Goal: Transaction & Acquisition: Purchase product/service

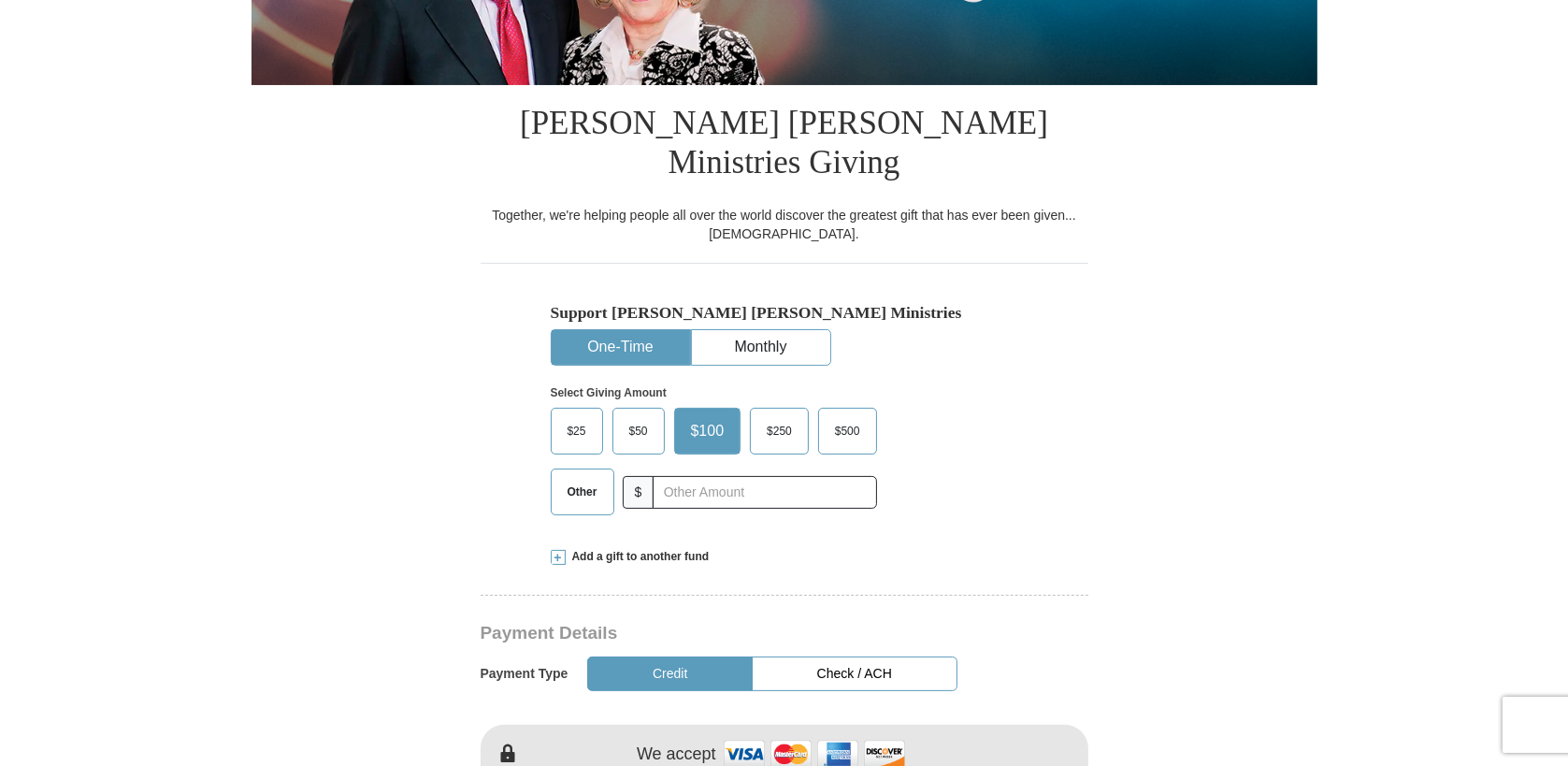
scroll to position [467, 0]
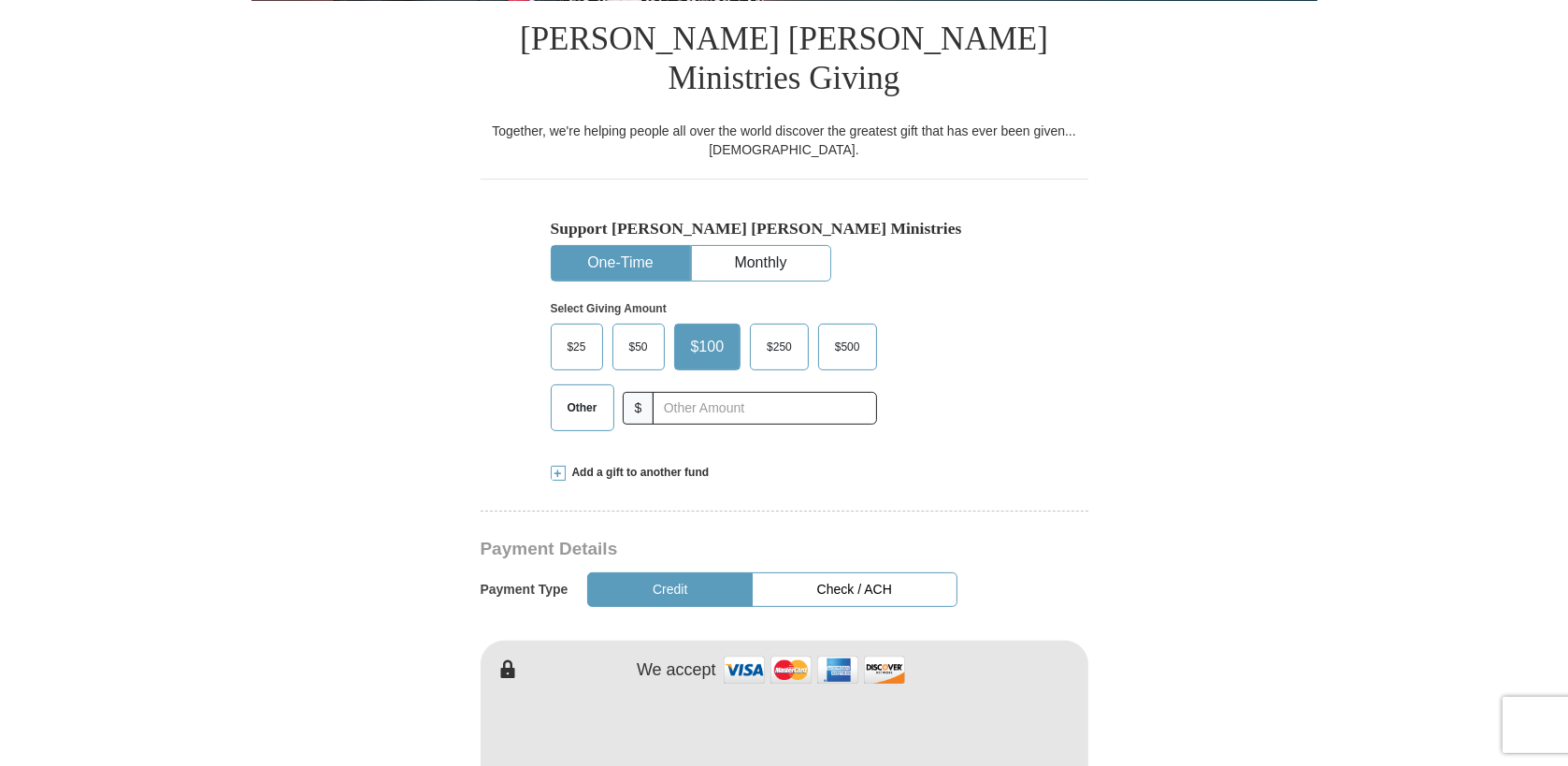
click at [641, 333] on span "$50" at bounding box center [639, 347] width 37 height 28
click at [0, 0] on input "$50" at bounding box center [0, 0] width 0 height 0
click at [641, 333] on span "$50" at bounding box center [641, 347] width 44 height 28
click at [0, 0] on input "$50" at bounding box center [0, 0] width 0 height 0
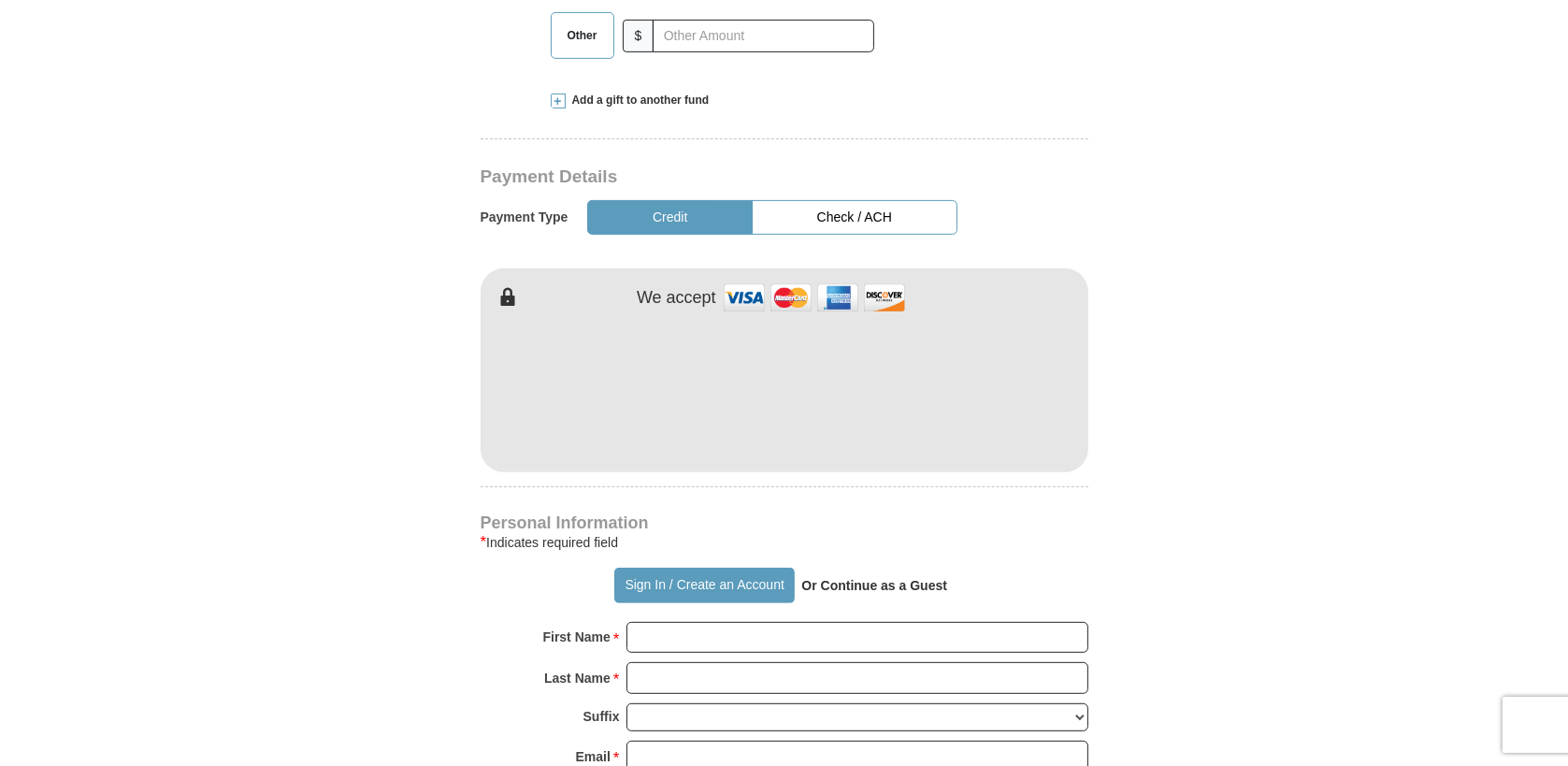
scroll to position [828, 0]
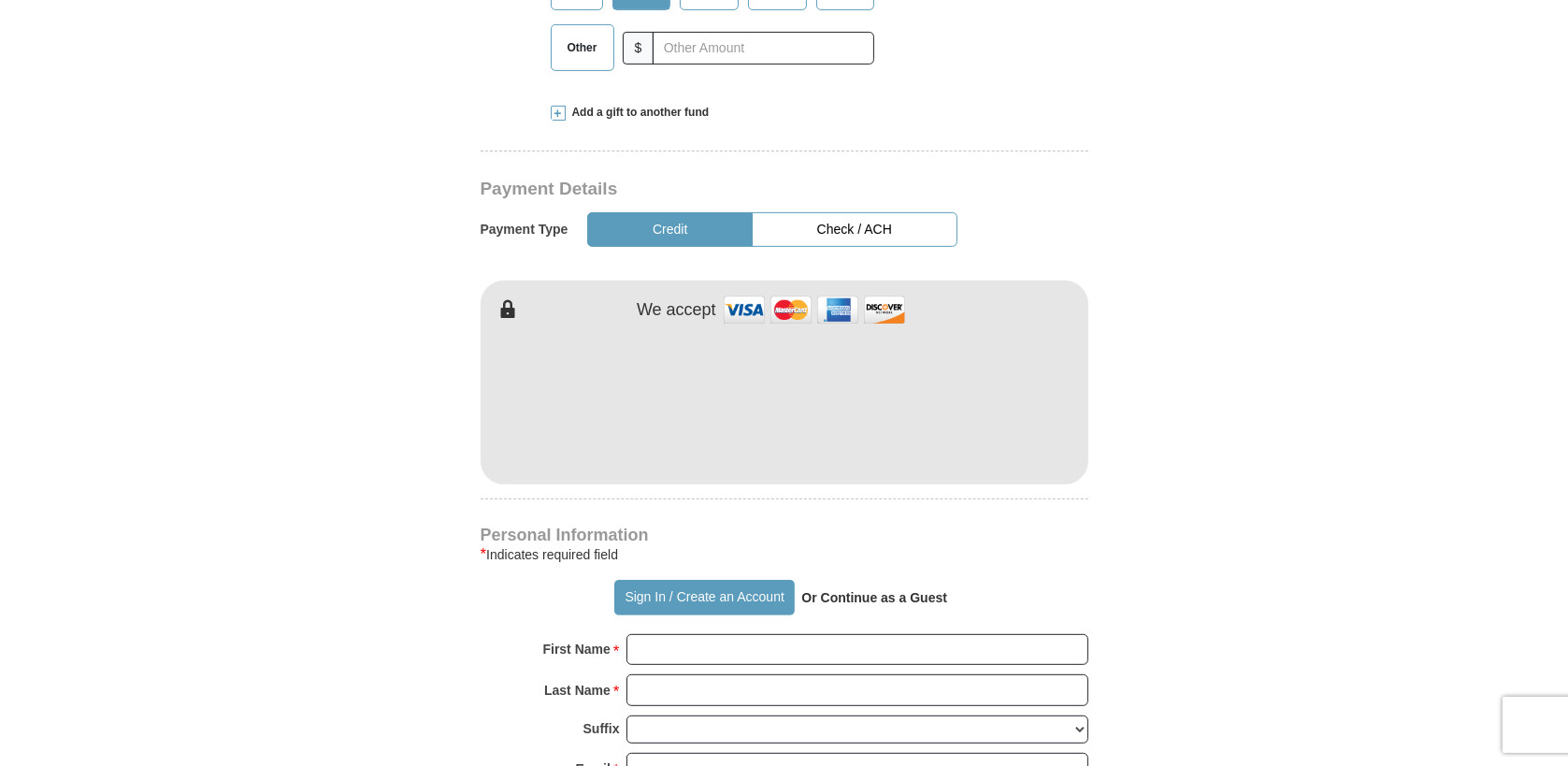
click at [875, 213] on button "Check / ACH" at bounding box center [854, 229] width 205 height 34
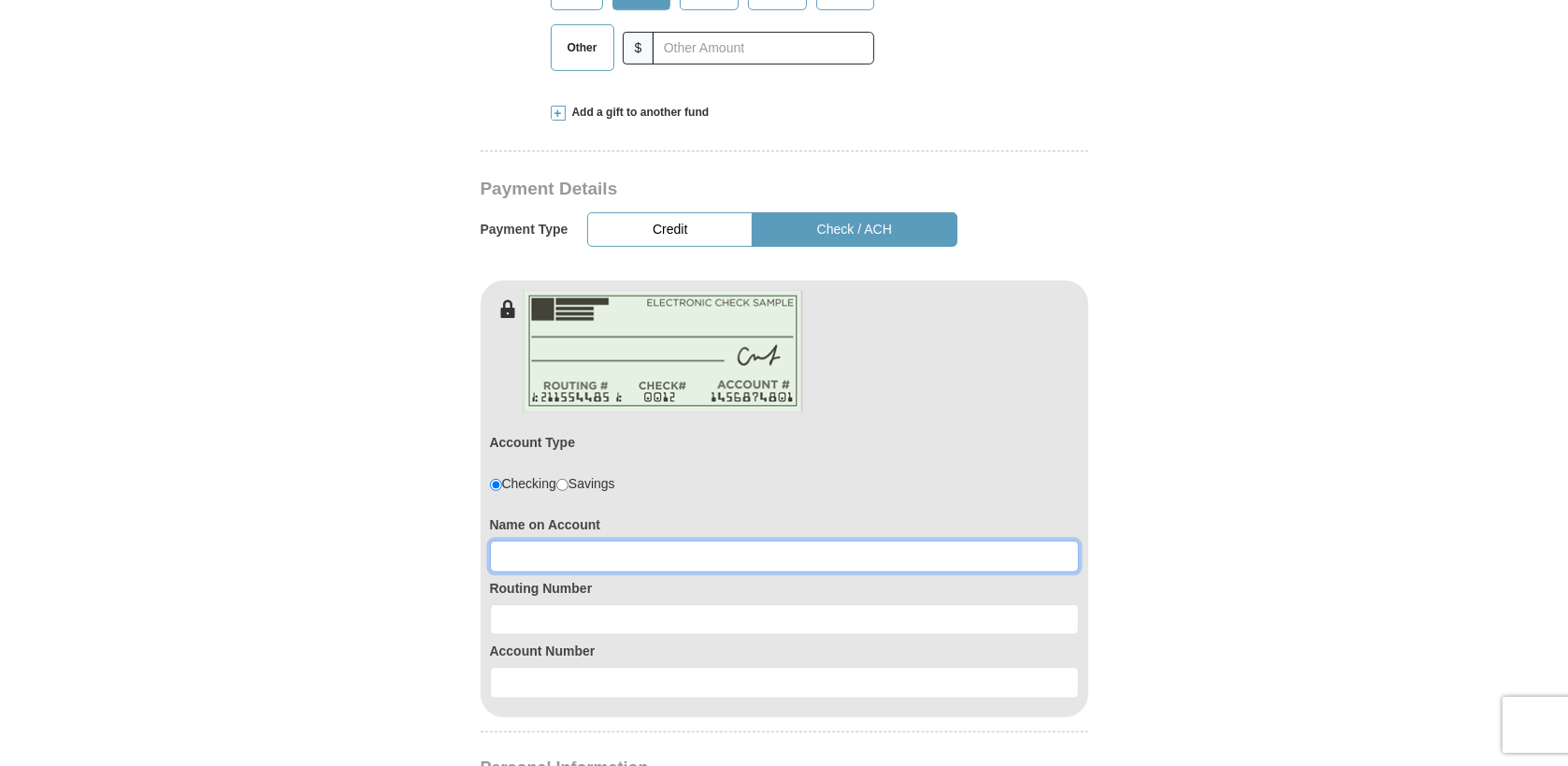
click at [523, 541] on input at bounding box center [784, 556] width 589 height 31
type input "[PERSON_NAME] and [PERSON_NAME]"
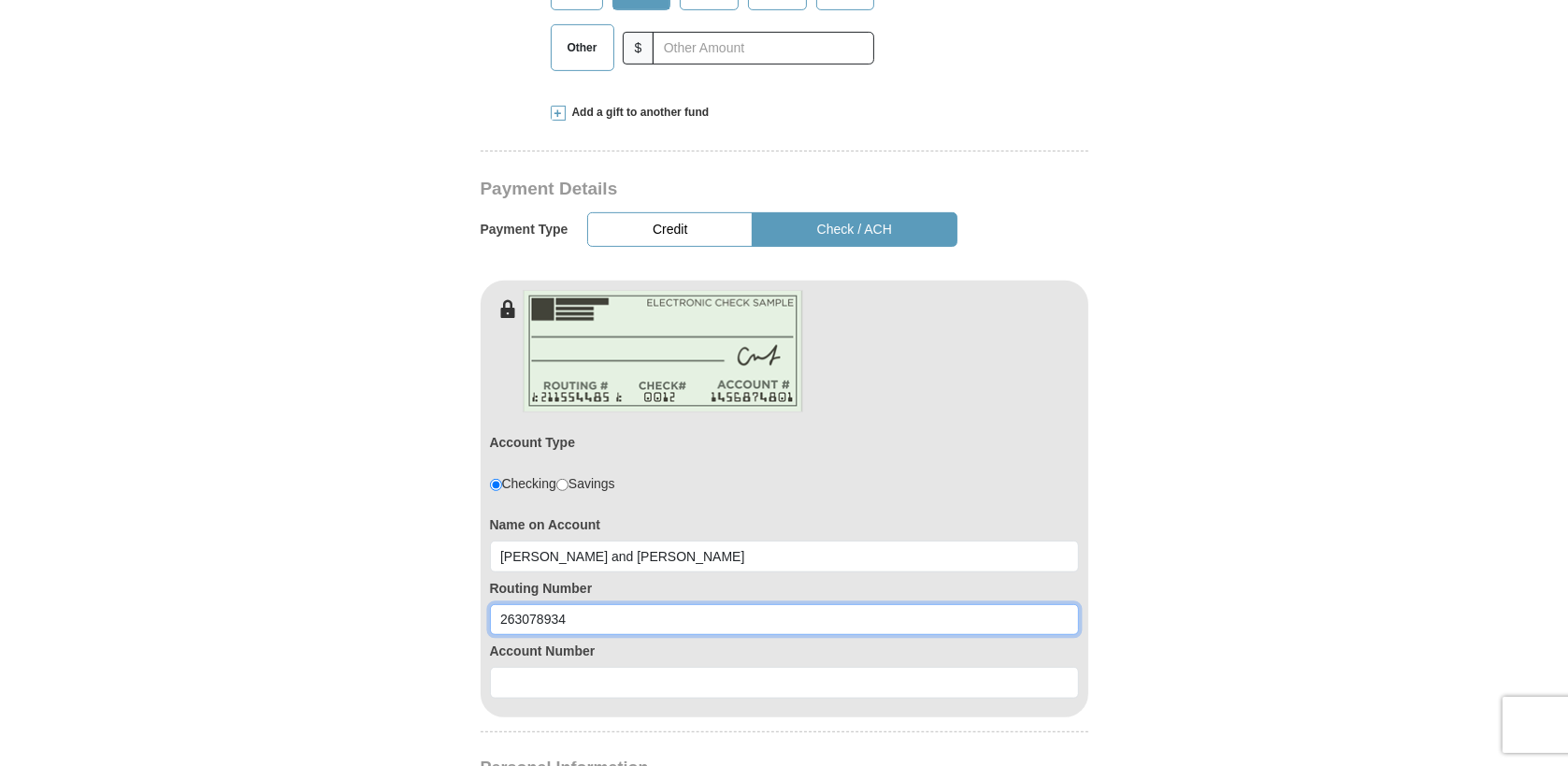
type input "263078934"
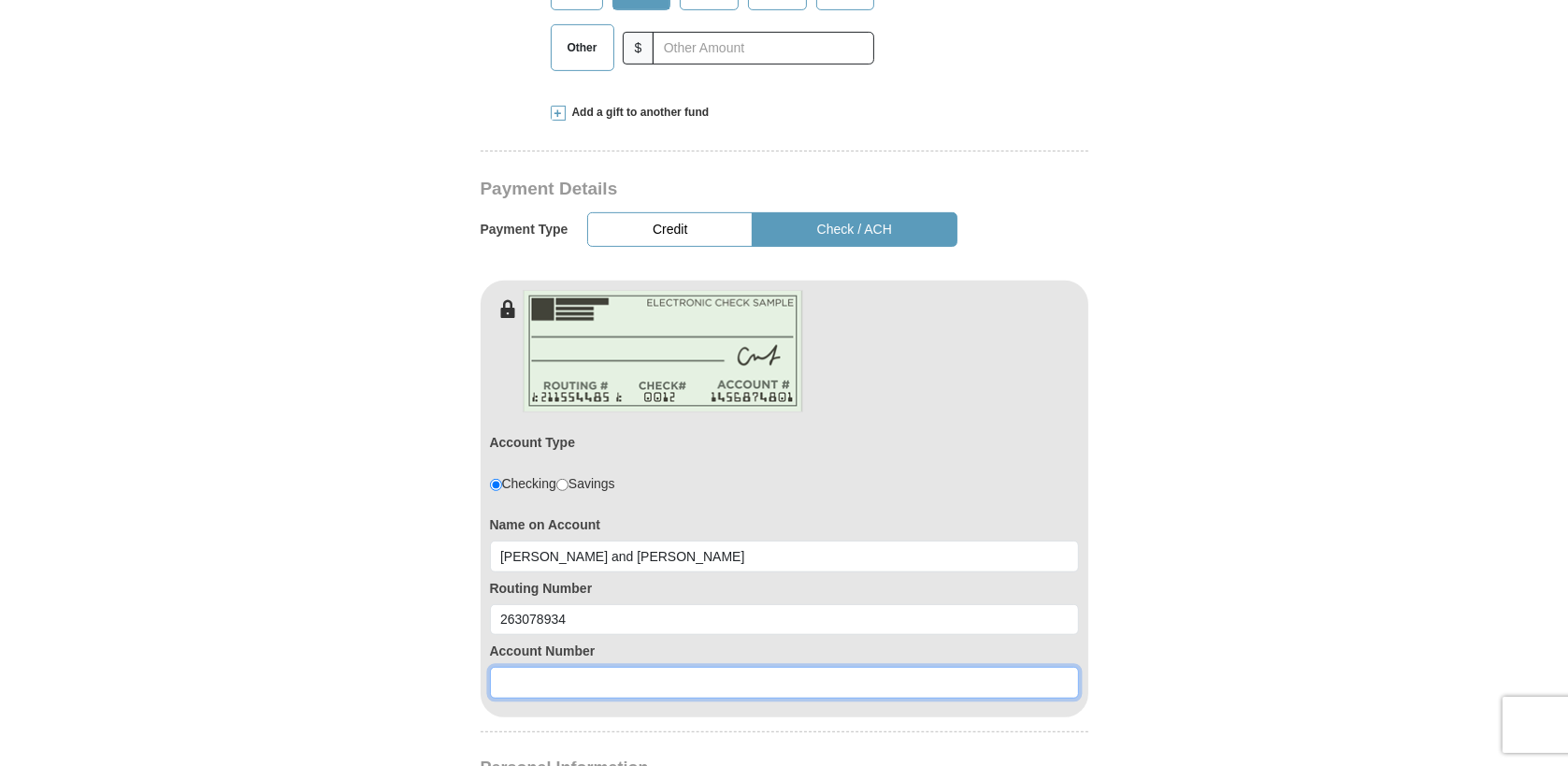
click at [513, 667] on input at bounding box center [784, 683] width 589 height 31
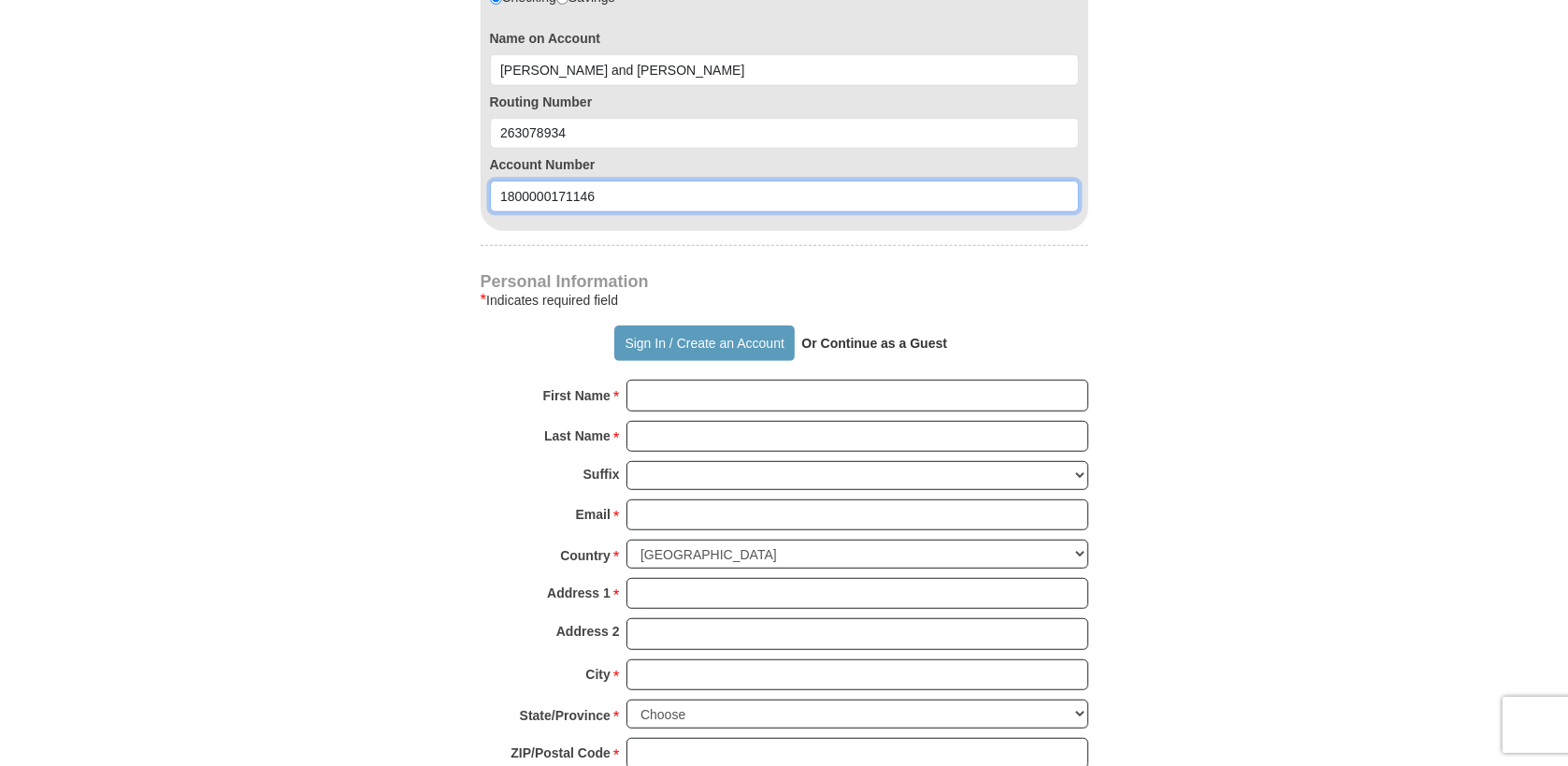
scroll to position [1338, 0]
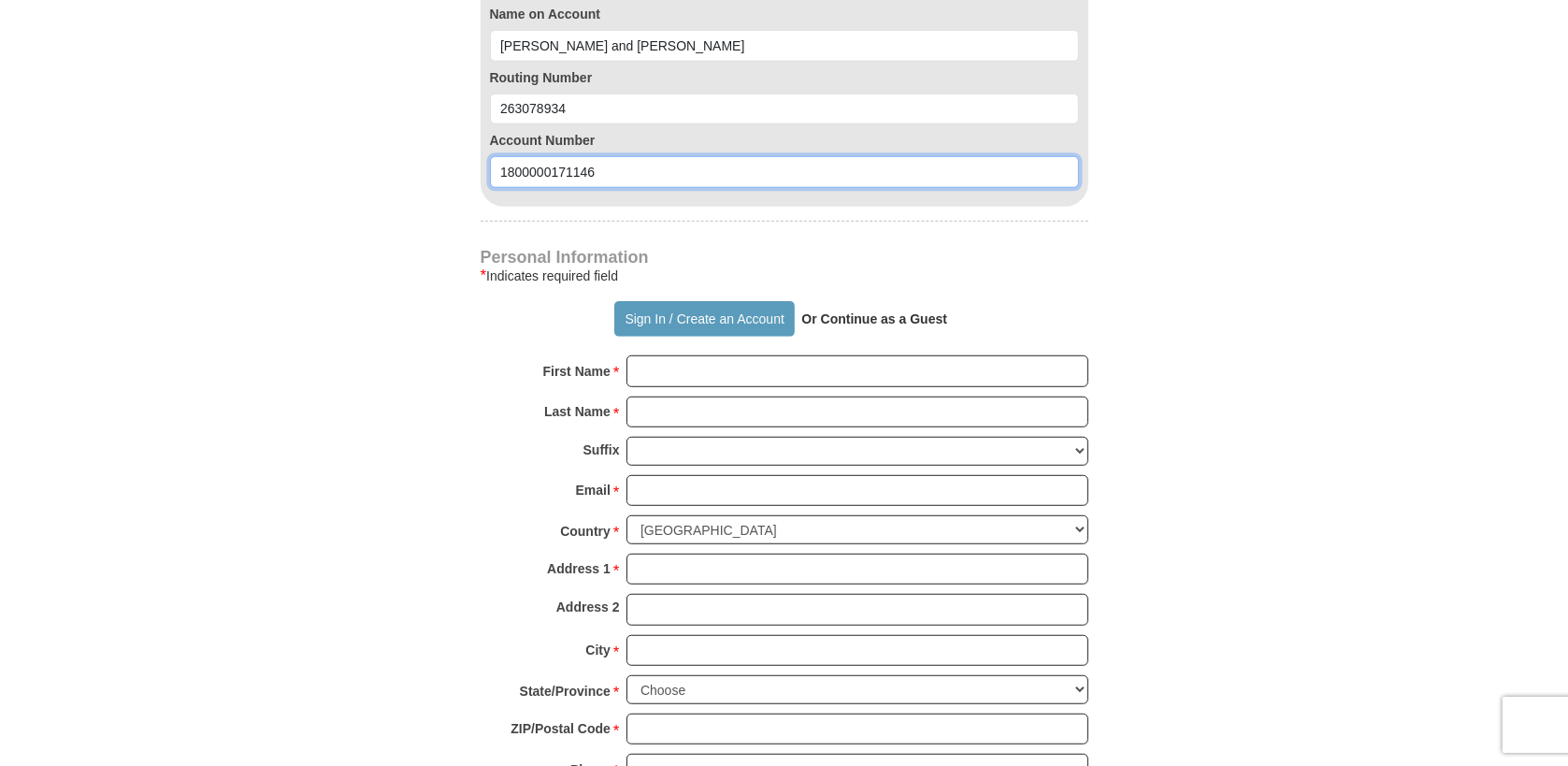
type input "1800000171146"
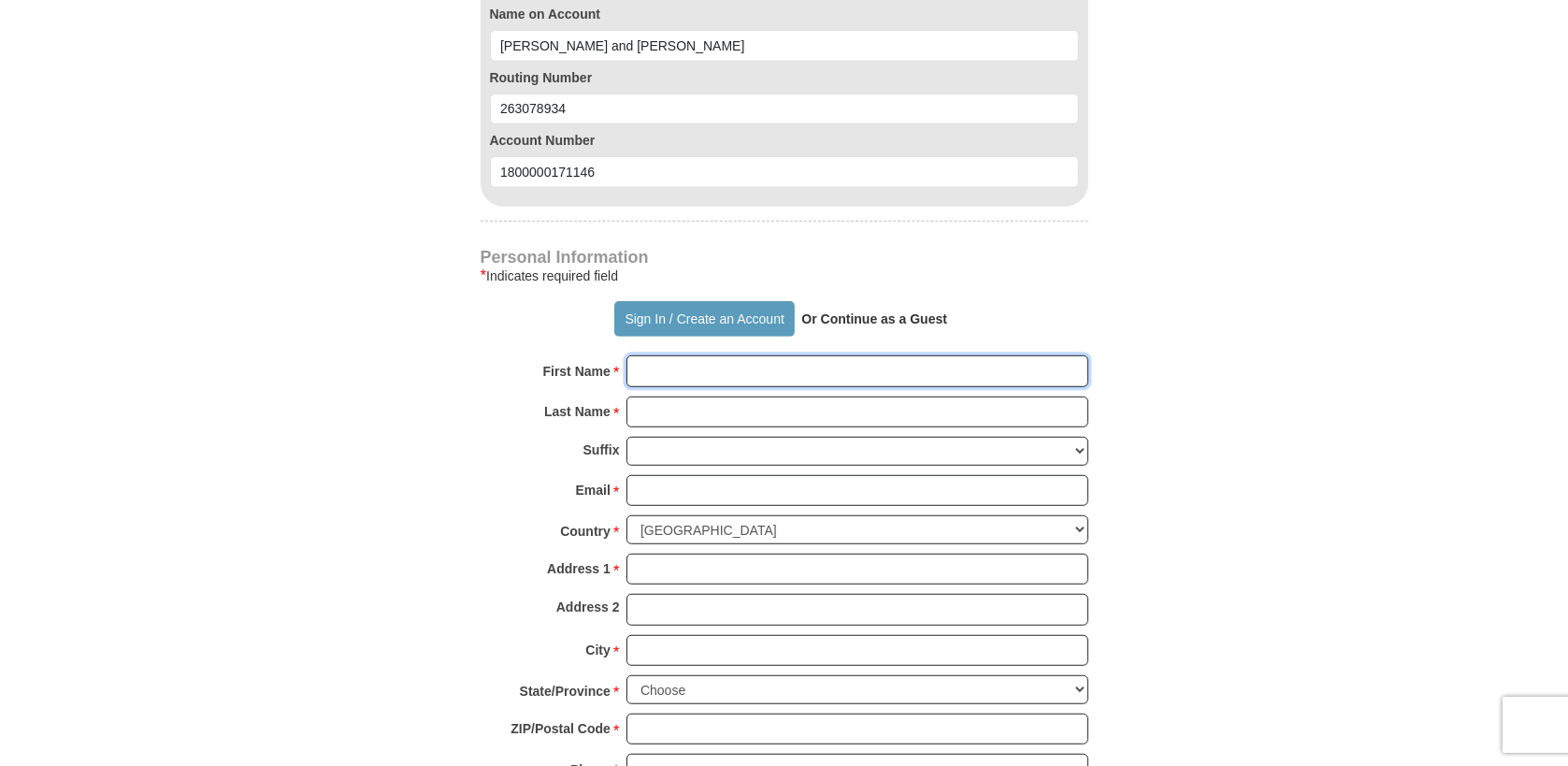
click at [736, 356] on input "First Name *" at bounding box center [858, 371] width 462 height 31
drag, startPoint x: 736, startPoint y: 325, endPoint x: 747, endPoint y: 337, distance: 16.3
click at [736, 356] on input "First Name *" at bounding box center [858, 371] width 462 height 31
type input "[PERSON_NAME] and [PERSON_NAME]"
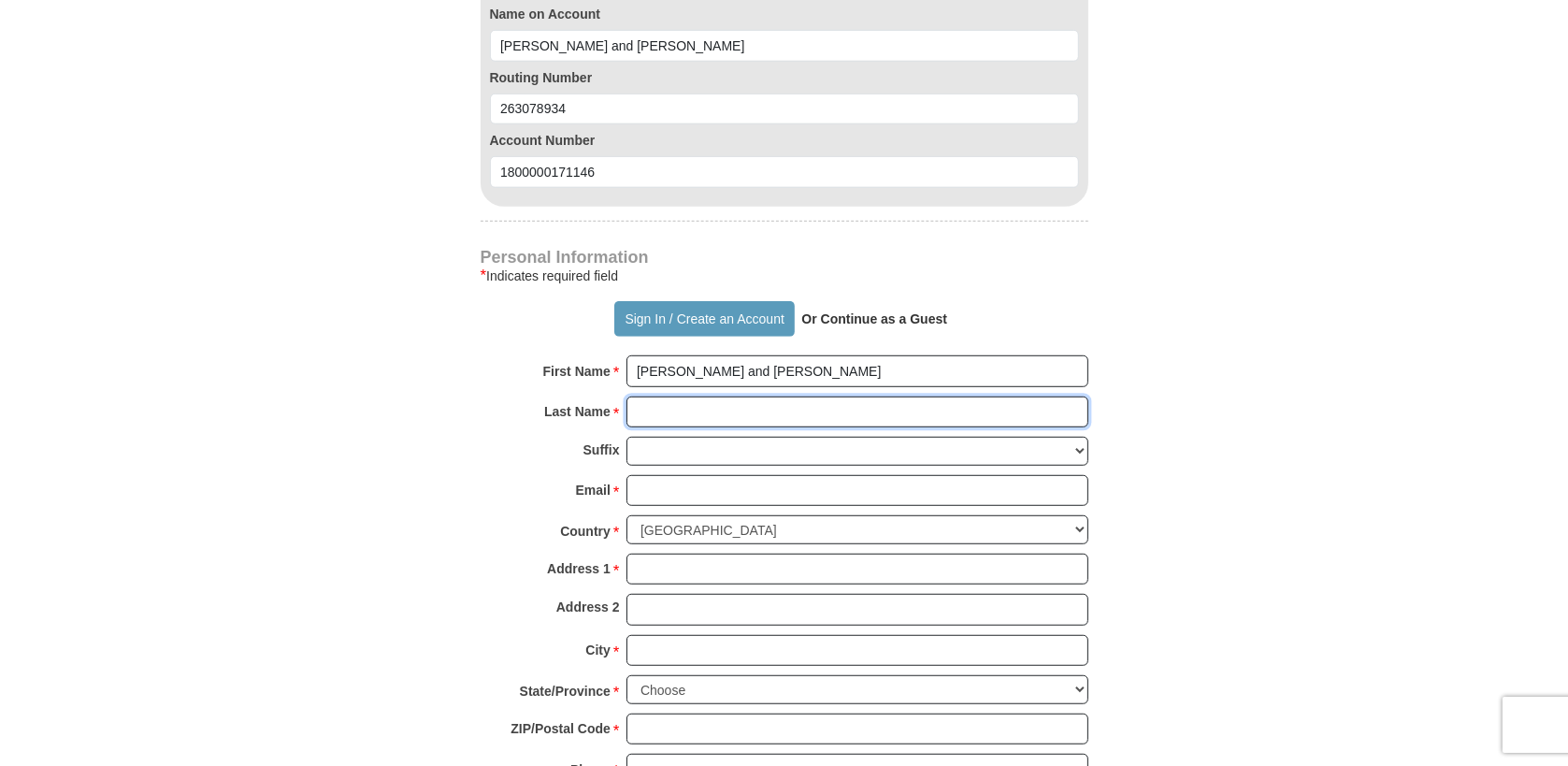
type input "[PERSON_NAME]"
type input "[EMAIL_ADDRESS][DOMAIN_NAME]"
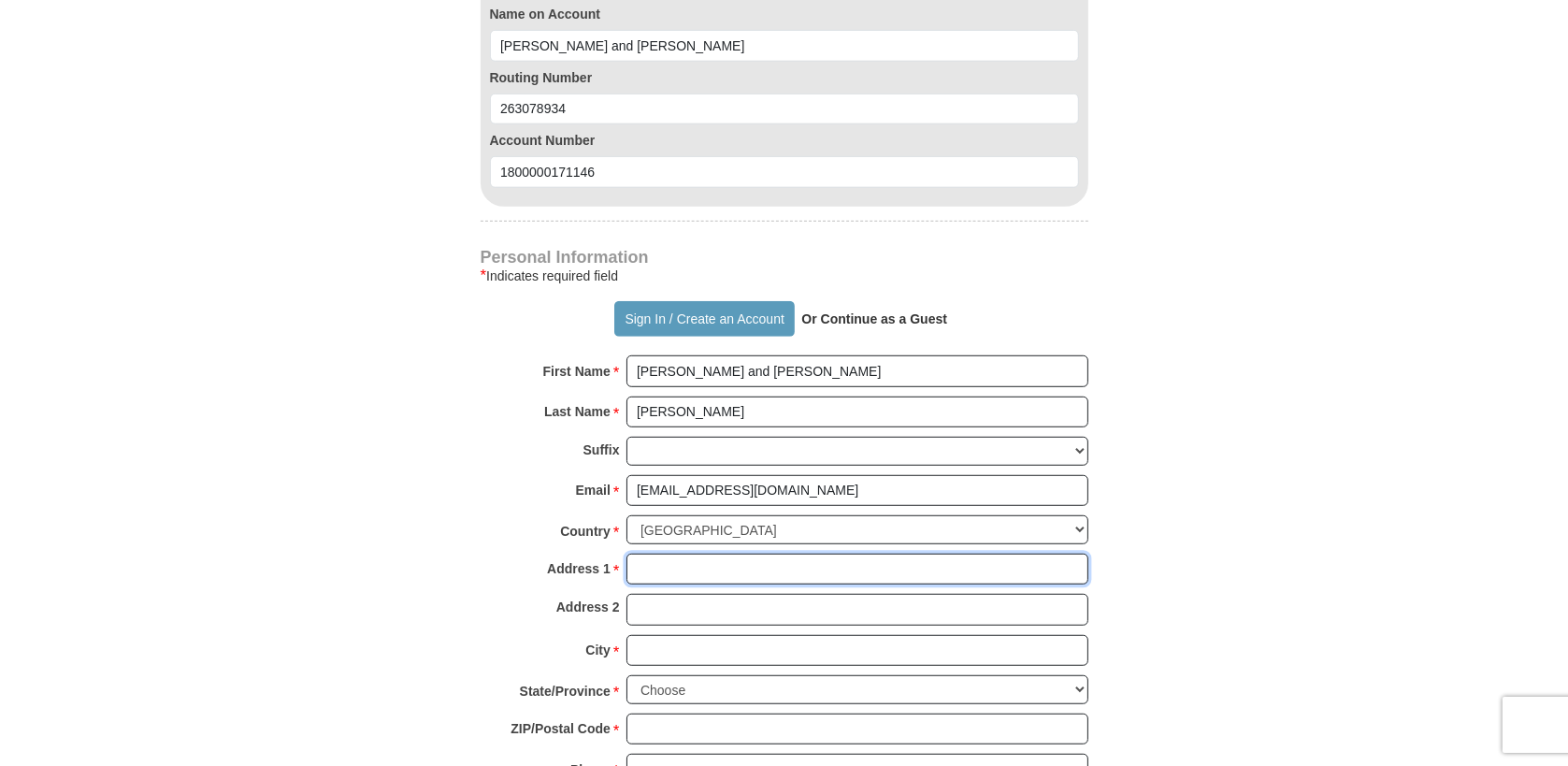
type input "[STREET_ADDRESS]"
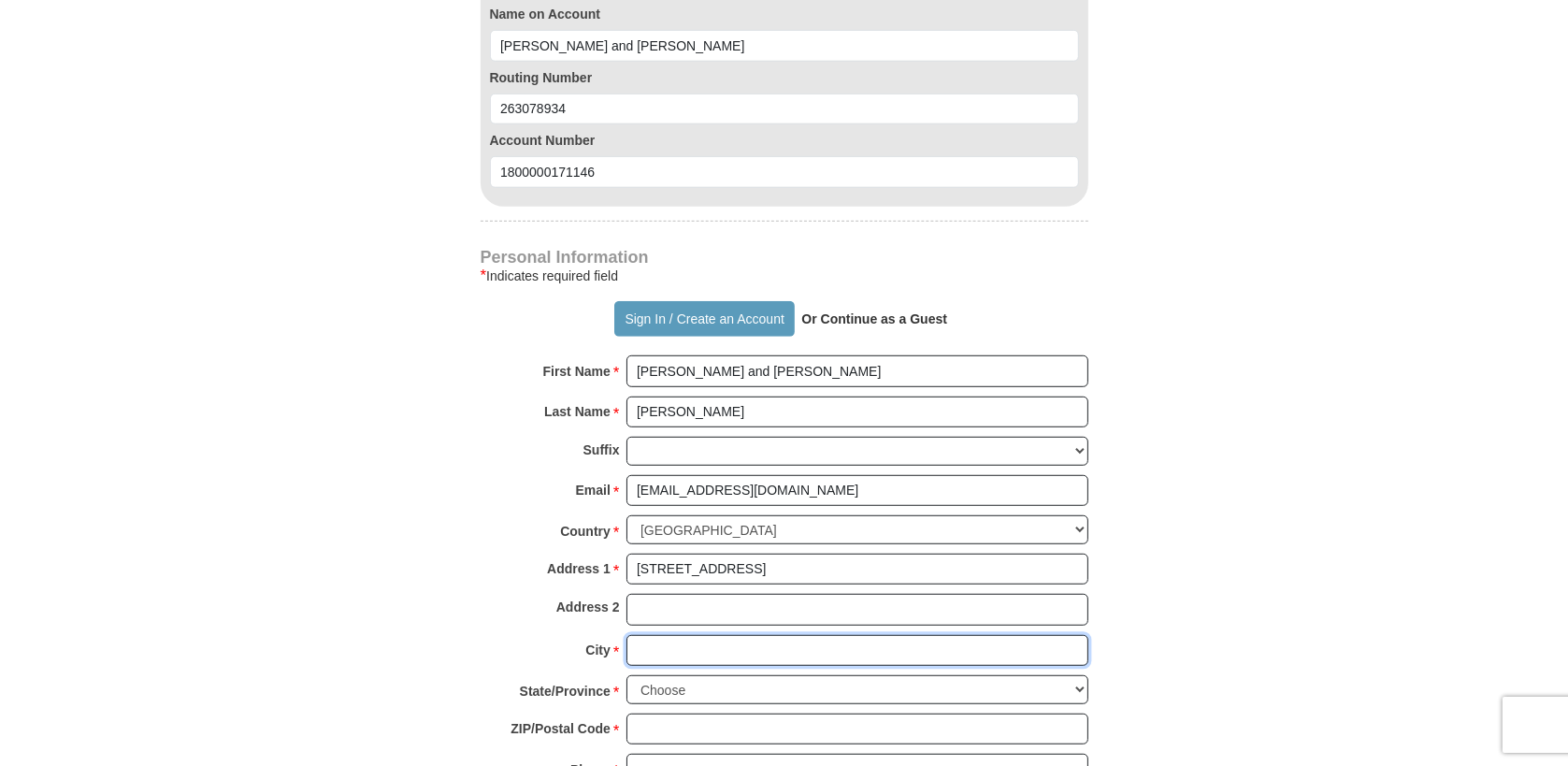
type input "[GEOGRAPHIC_DATA]"
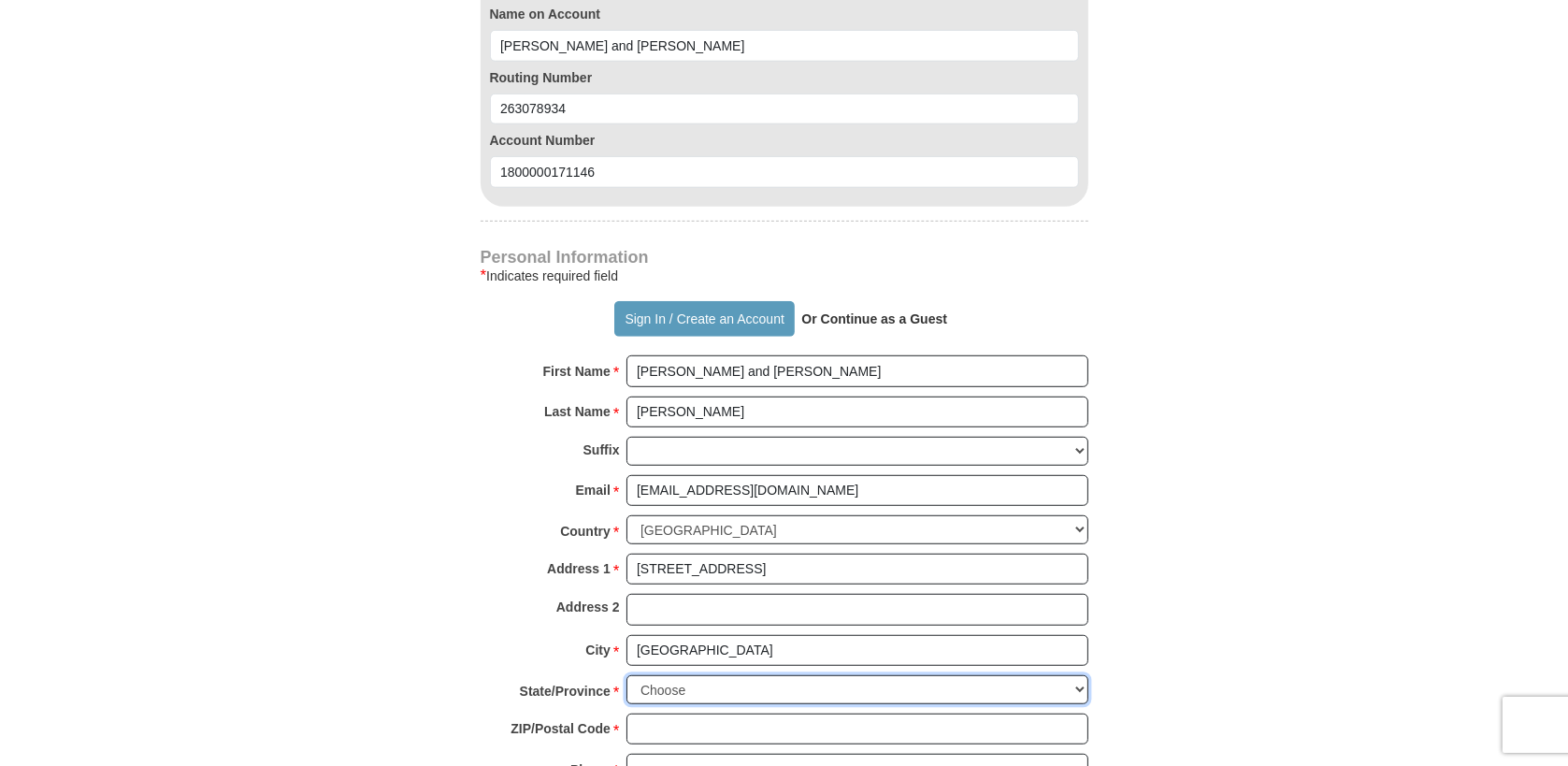
select select "FL"
type input "32068-4264"
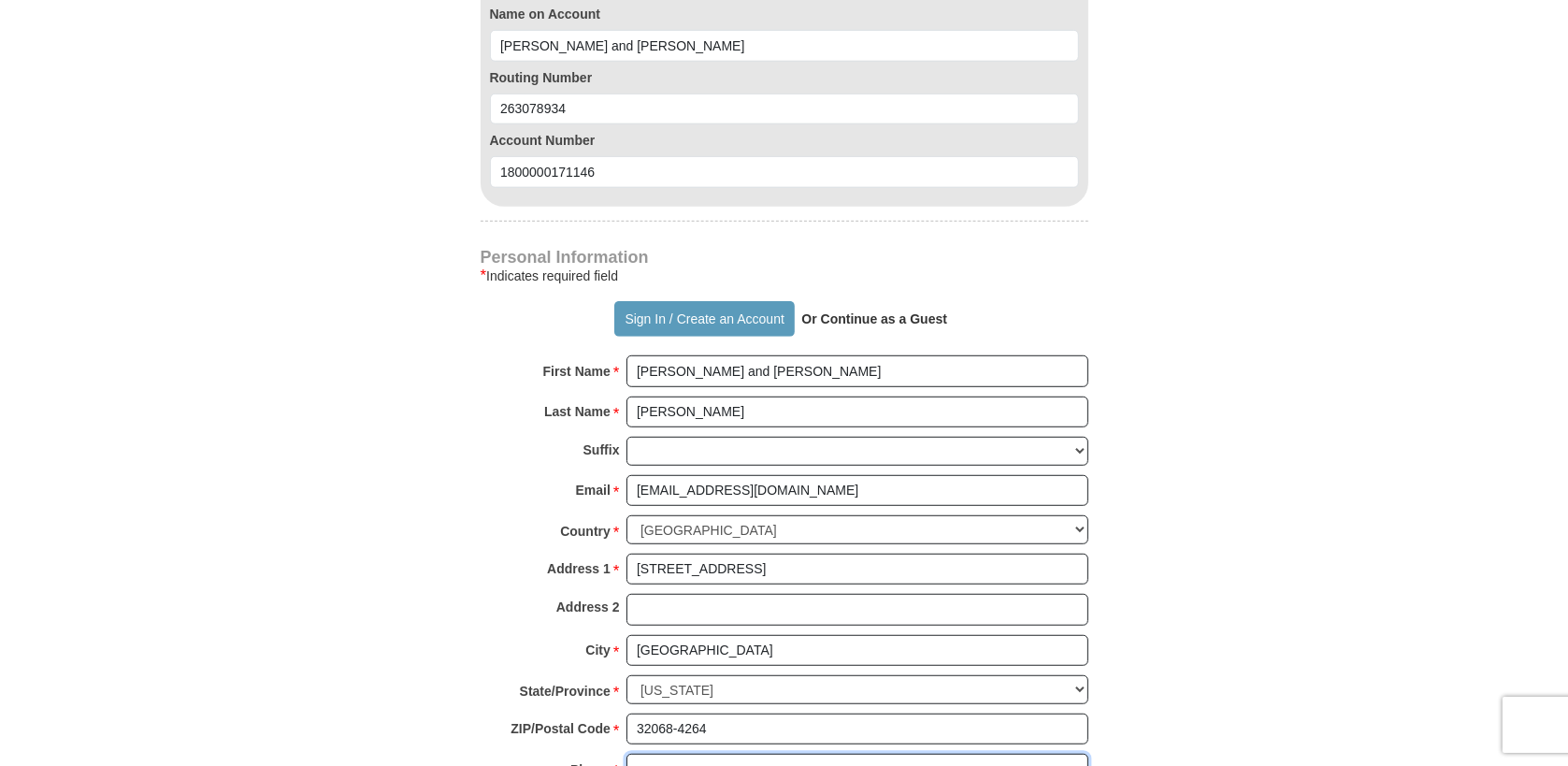
type input "9048590516"
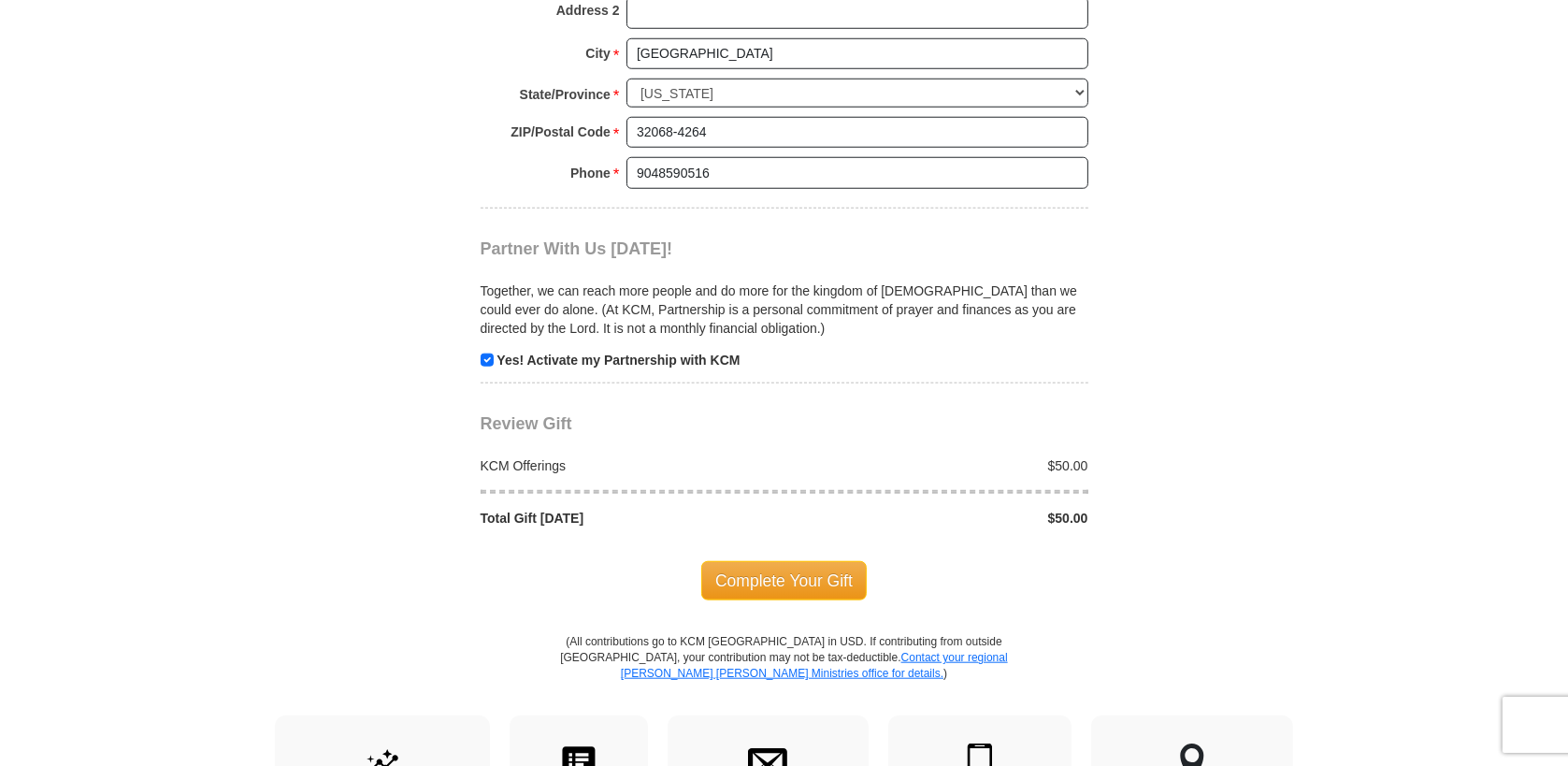
scroll to position [1956, 0]
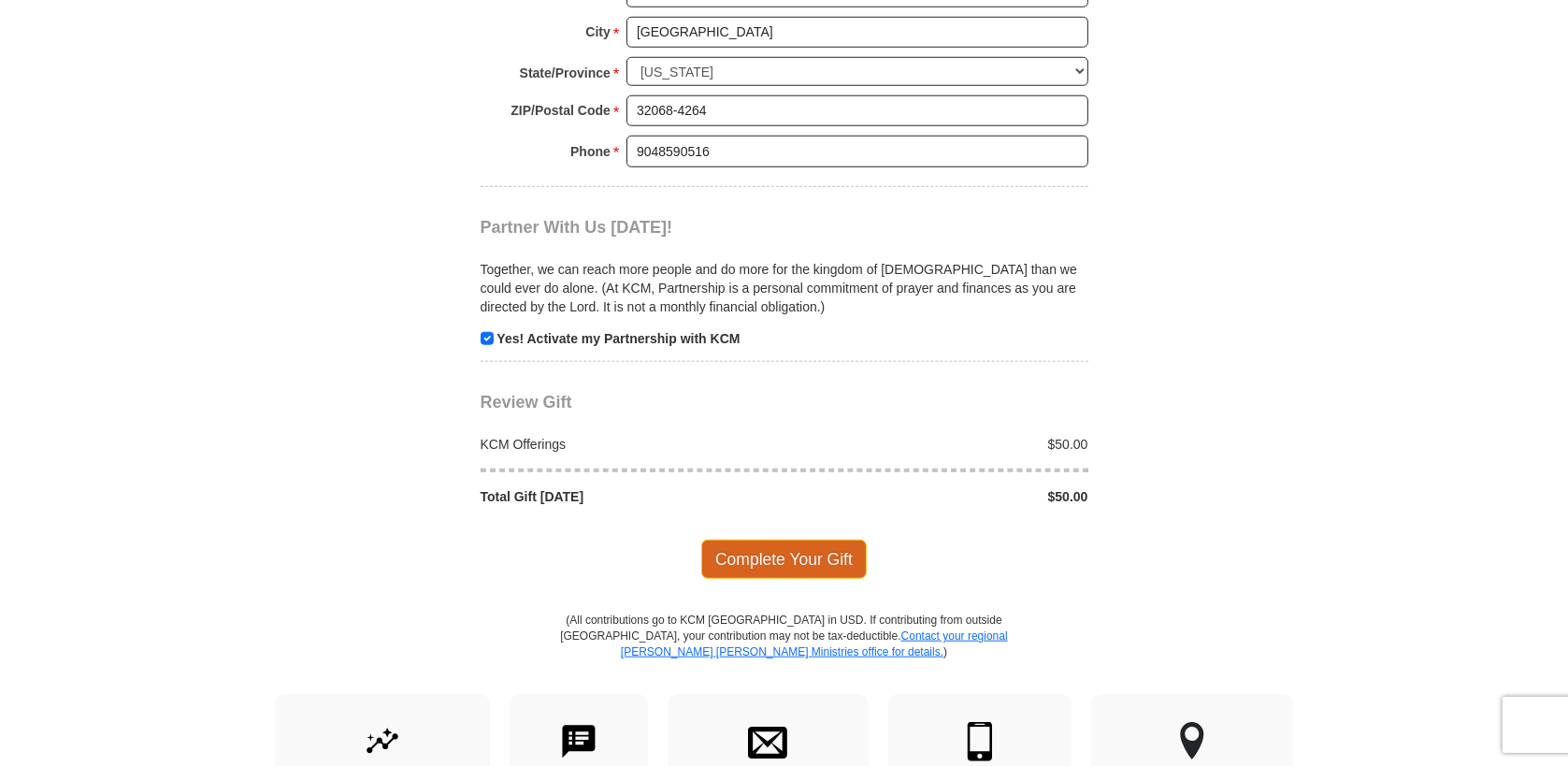
click at [768, 540] on span "Complete Your Gift" at bounding box center [784, 559] width 166 height 39
